Goal: Task Accomplishment & Management: Manage account settings

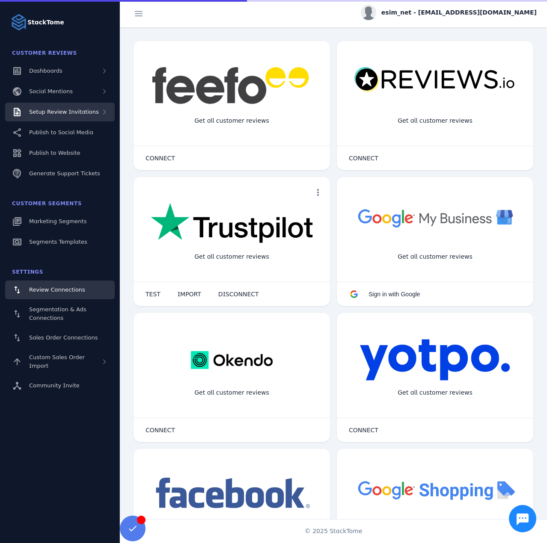
click at [64, 107] on div "Setup Review Invitations" at bounding box center [59, 112] width 109 height 19
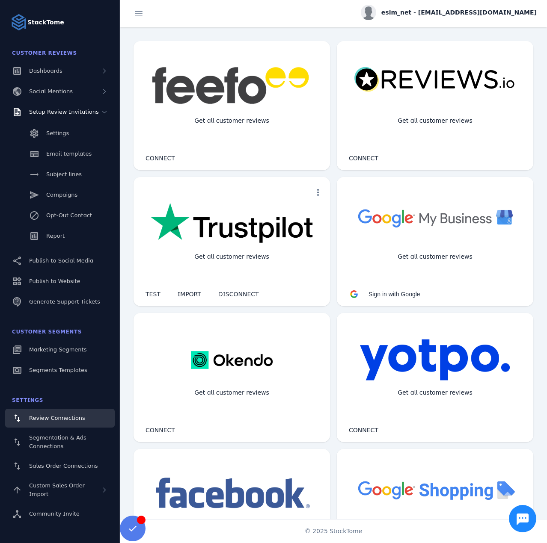
click at [66, 246] on fuse-vertical-navigation-basic-item "Report" at bounding box center [60, 237] width 120 height 21
click at [62, 239] on span "Report" at bounding box center [55, 236] width 18 height 6
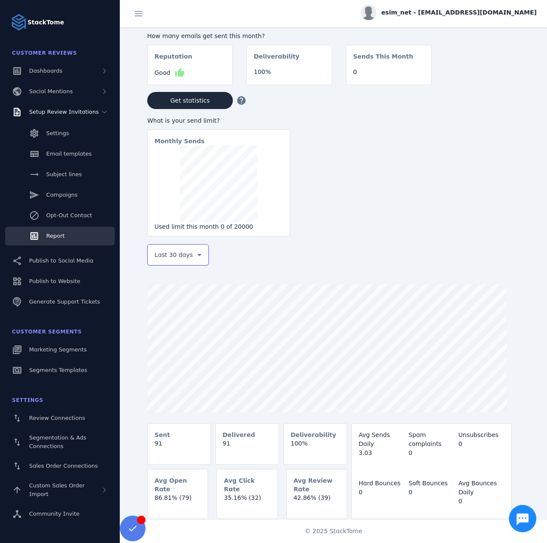
click at [175, 260] on span "Last 30 days" at bounding box center [173, 255] width 38 height 10
click at [174, 321] on span "Last 7 days" at bounding box center [171, 322] width 35 height 10
click at [466, 16] on span "esim_net - [EMAIL_ADDRESS][DOMAIN_NAME]" at bounding box center [458, 12] width 155 height 9
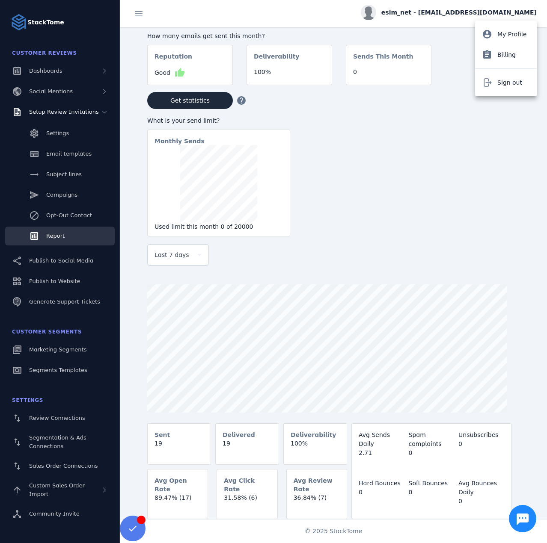
click at [493, 71] on div "account_circle My Profile assignment Billing Sign out" at bounding box center [506, 59] width 62 height 76
click at [473, 13] on span "esim_net - [EMAIL_ADDRESS][DOMAIN_NAME]" at bounding box center [458, 12] width 155 height 9
click at [497, 78] on span "Sign out" at bounding box center [509, 82] width 25 height 10
